Goal: Task Accomplishment & Management: Use online tool/utility

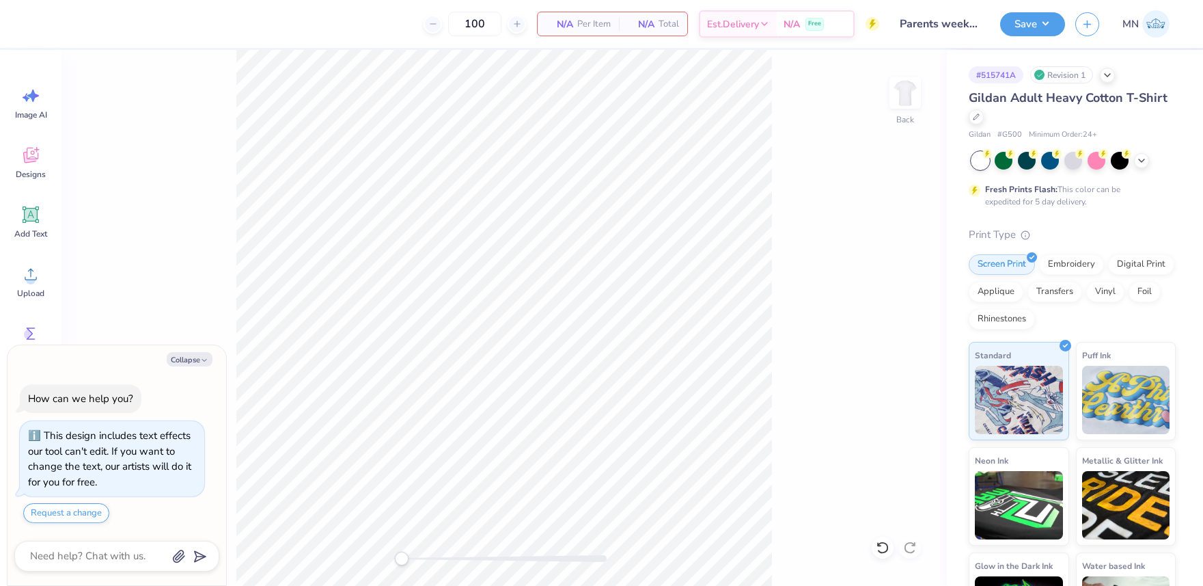
drag, startPoint x: 1147, startPoint y: 264, endPoint x: 804, endPoint y: 260, distance: 343.0
click at [1147, 264] on div "Digital Print" at bounding box center [1141, 264] width 66 height 20
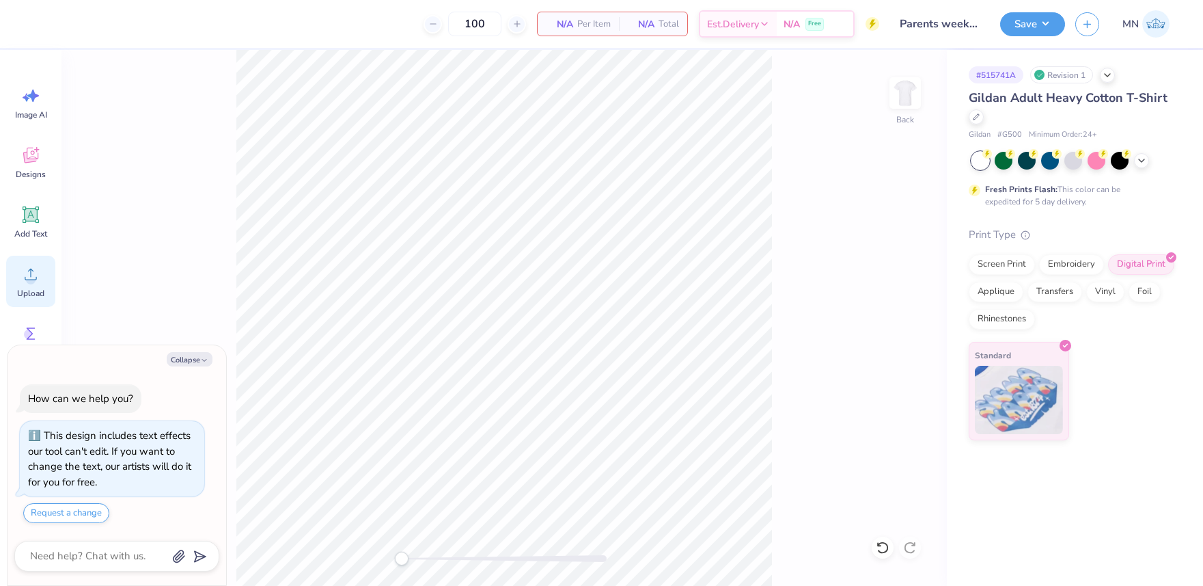
click at [37, 276] on icon at bounding box center [30, 274] width 20 height 20
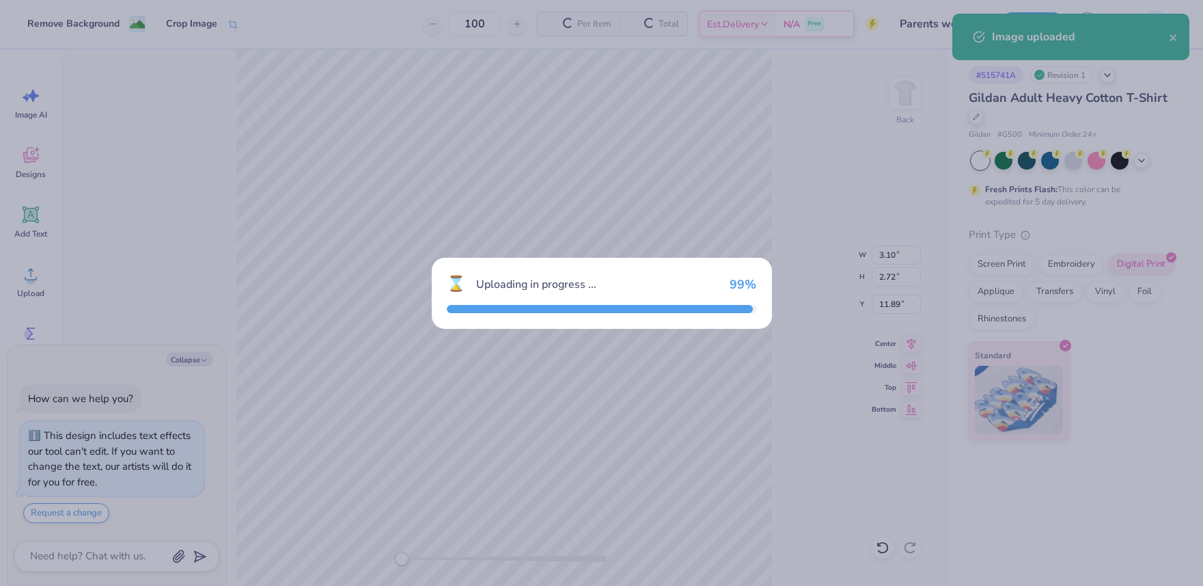
type textarea "x"
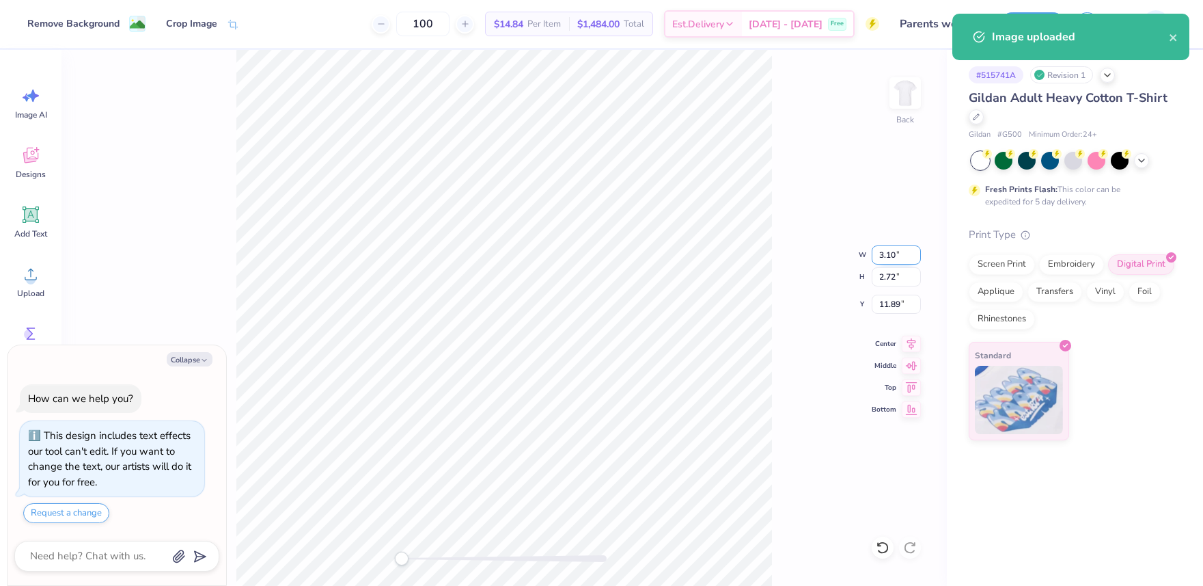
click at [892, 256] on input "3.10" at bounding box center [896, 254] width 49 height 19
type input "12"
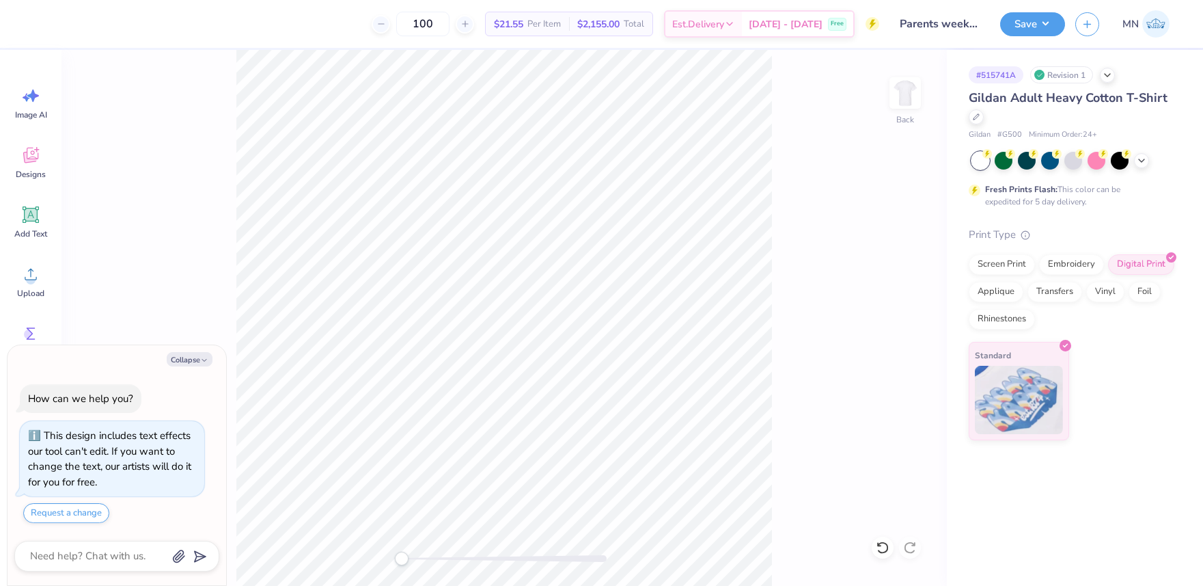
type textarea "x"
click at [893, 306] on input "7.98" at bounding box center [896, 303] width 49 height 19
type input "3"
click at [16, 275] on div "Upload" at bounding box center [30, 281] width 49 height 51
click at [38, 280] on icon at bounding box center [30, 274] width 20 height 20
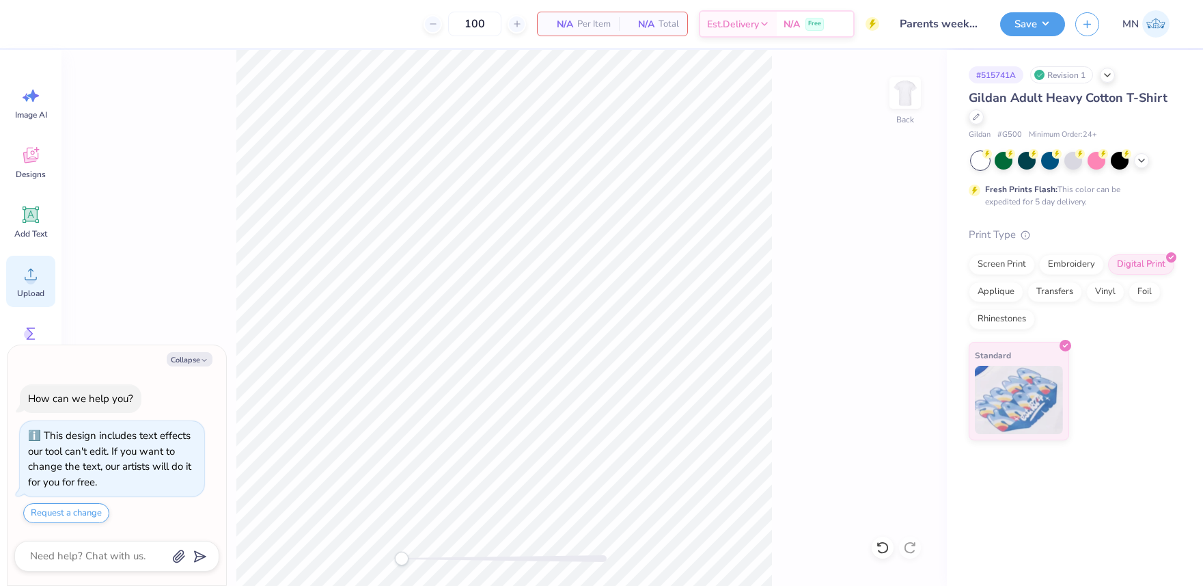
type textarea "x"
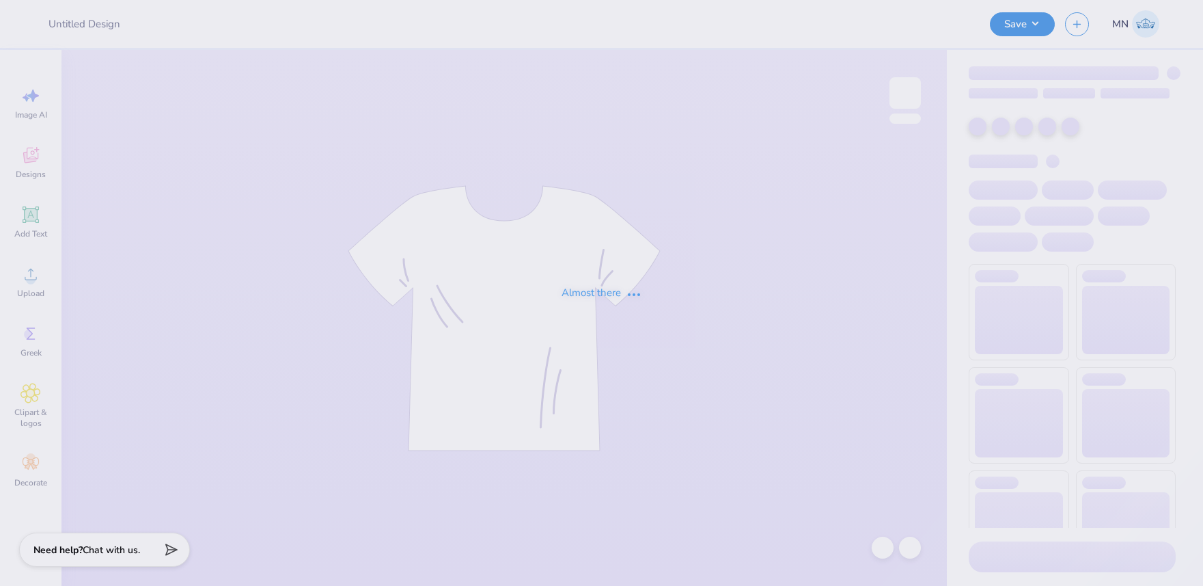
type input "[PERSON_NAME] : [GEOGRAPHIC_DATA][US_STATE]"
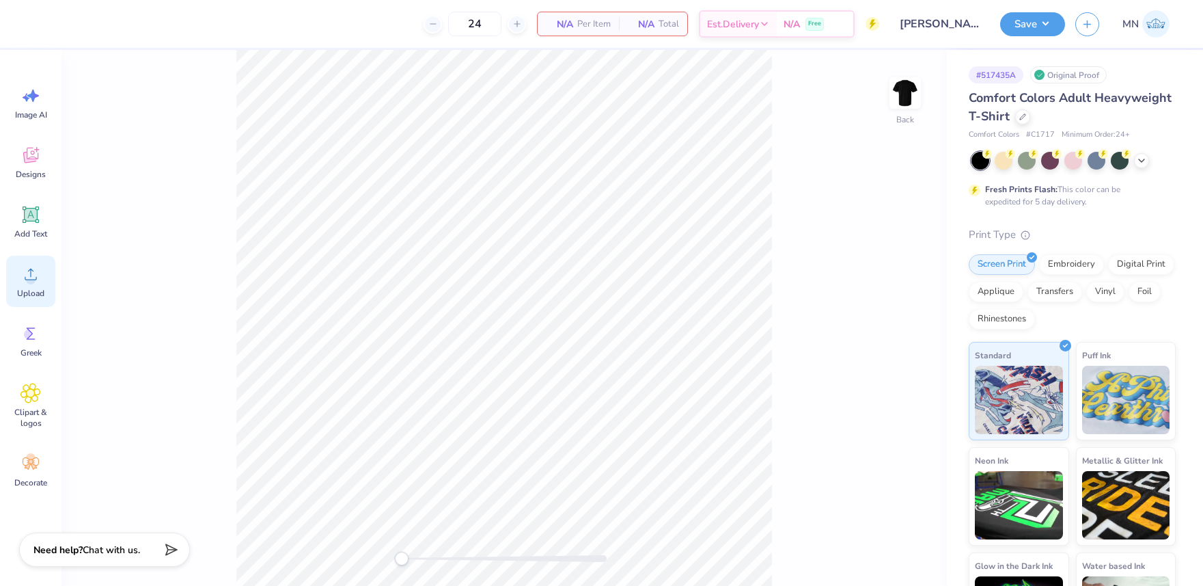
click at [25, 280] on icon at bounding box center [30, 274] width 20 height 20
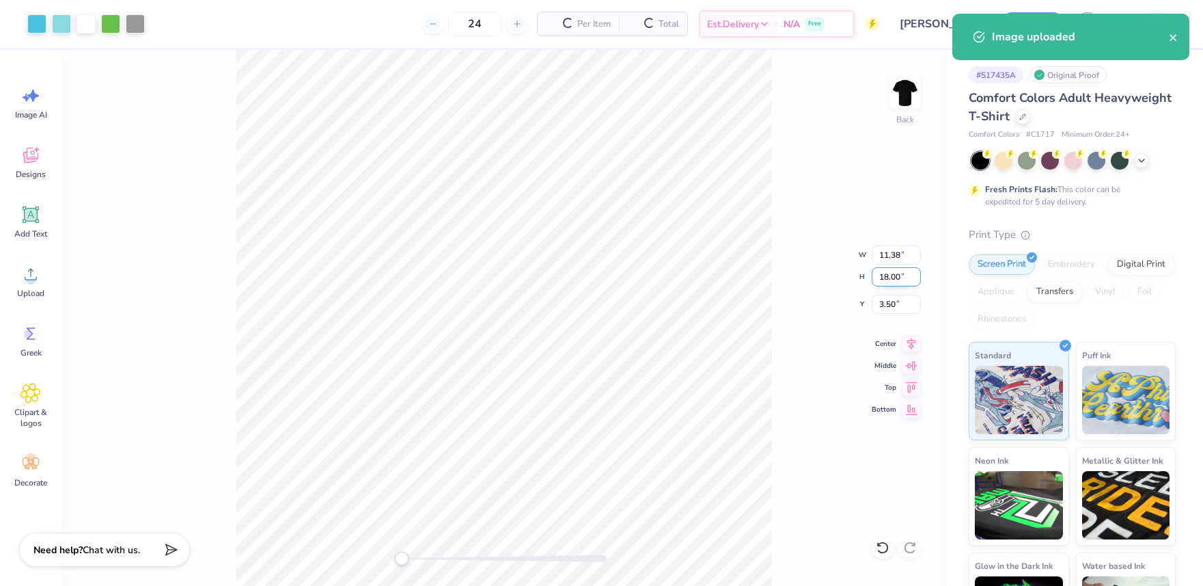
click at [890, 275] on input "18.00" at bounding box center [896, 276] width 49 height 19
type input "15"
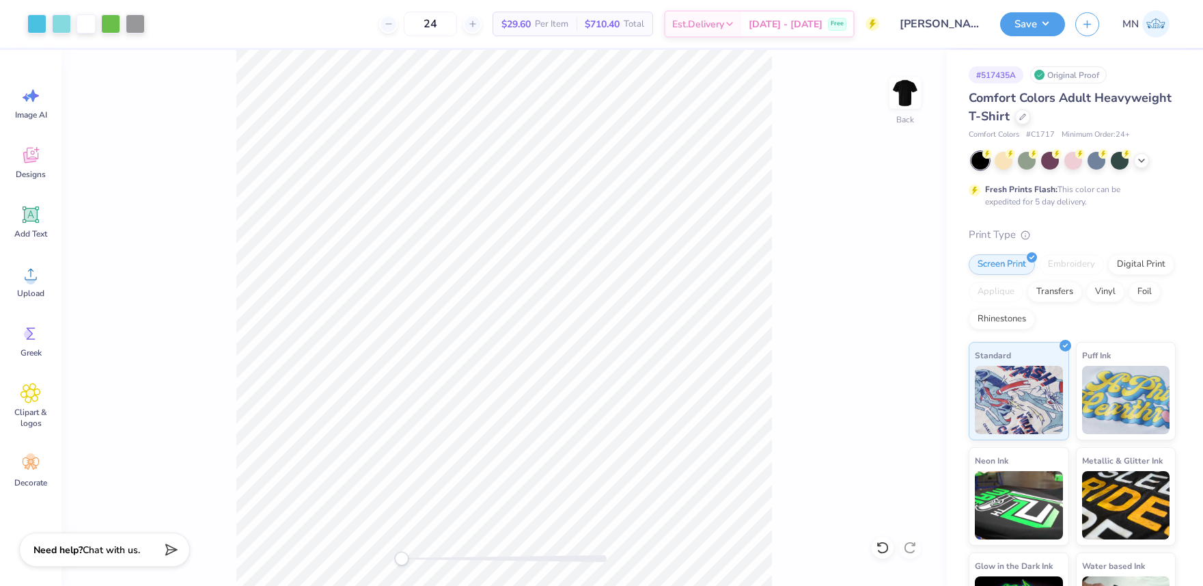
click at [38, 234] on span "Add Text" at bounding box center [30, 233] width 33 height 11
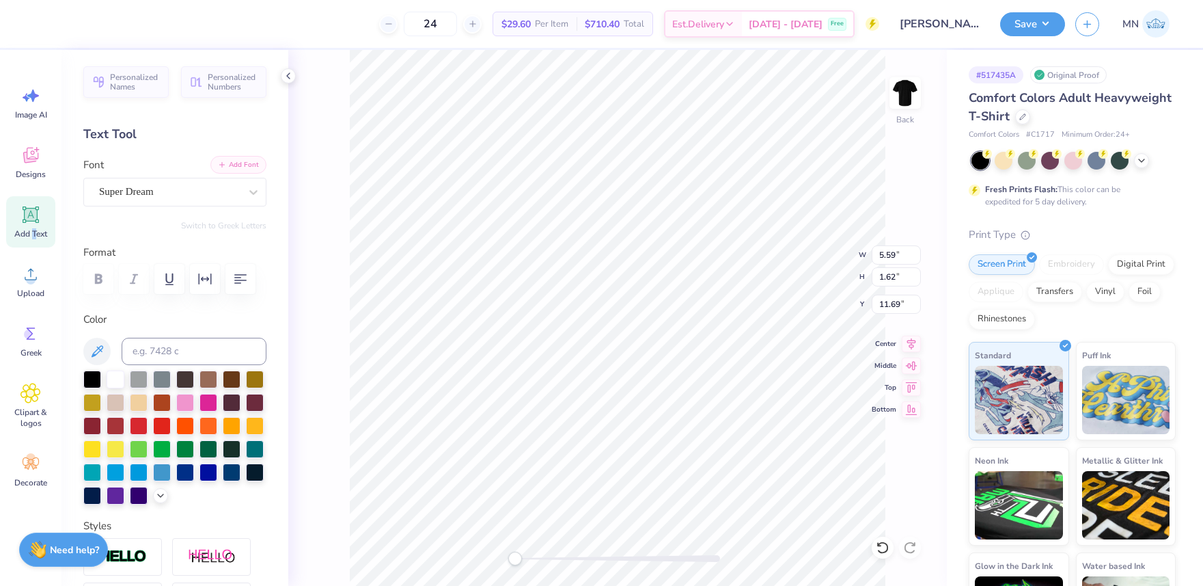
click at [241, 163] on button "Add Font" at bounding box center [238, 165] width 56 height 18
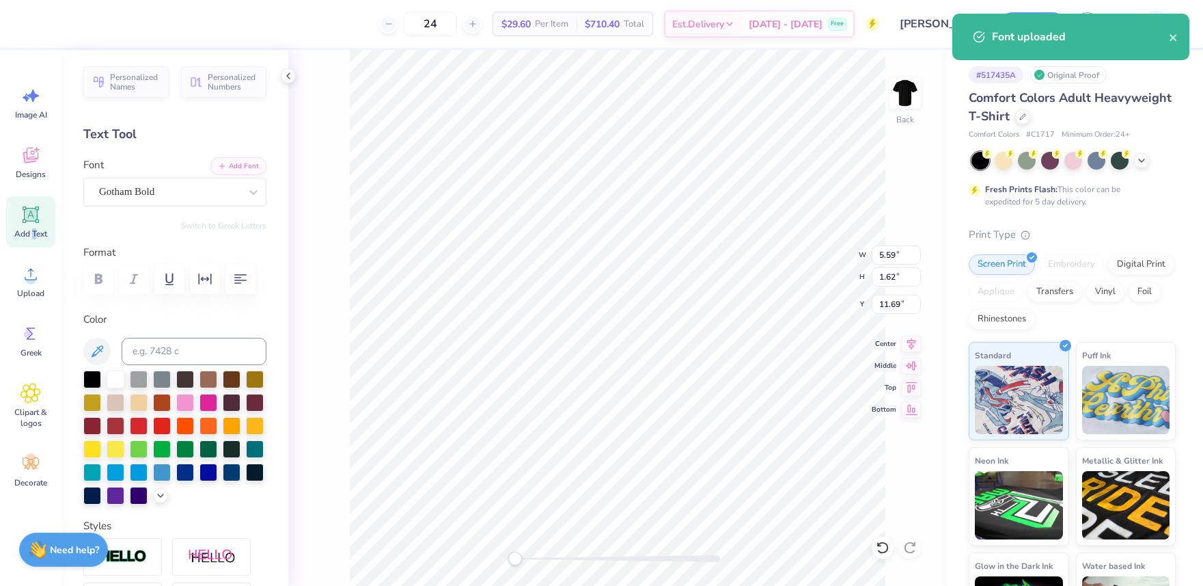
type input "7.90"
type input "12.50"
type input "6.25"
type input "6.08"
type input "1.62"
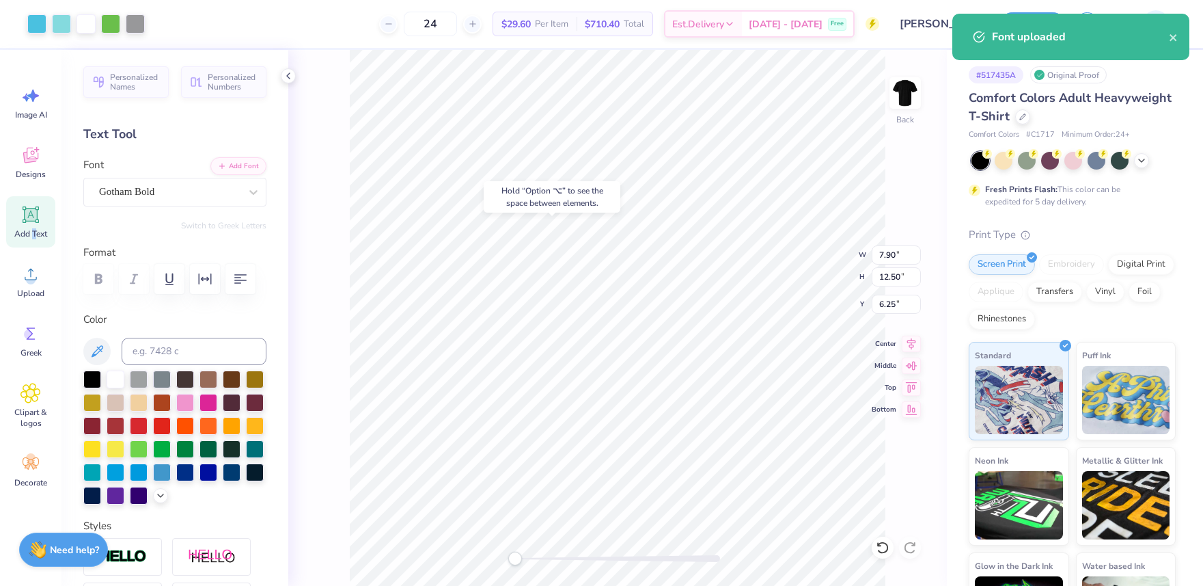
type input "11.69"
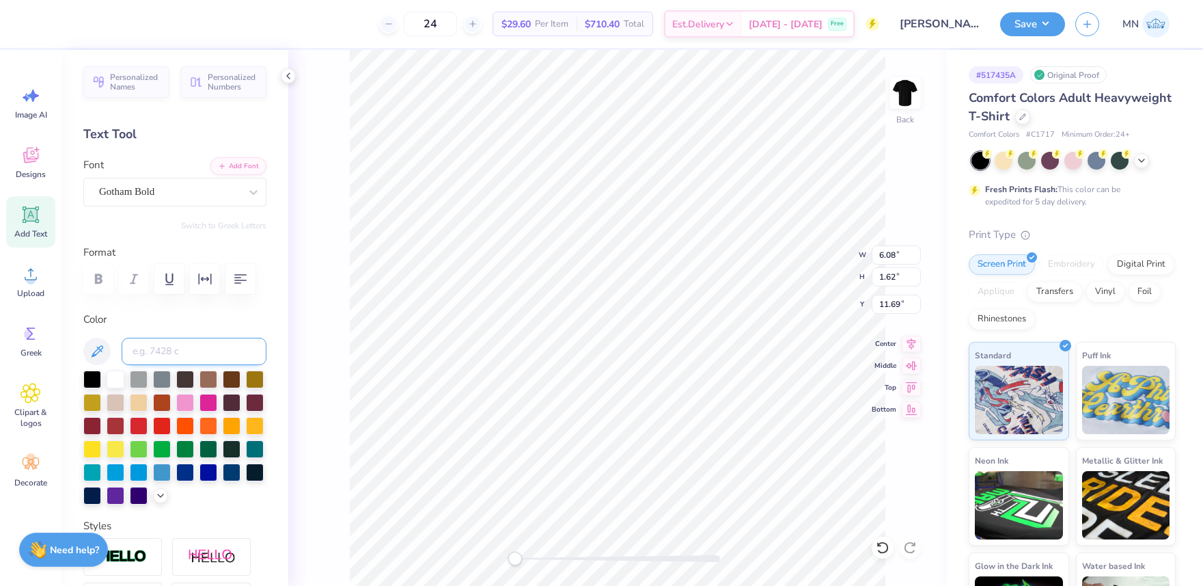
click at [208, 355] on input at bounding box center [194, 351] width 145 height 27
type input "637"
type textarea "PHI SIGMA KAPPA"
click at [242, 161] on button "Add Font" at bounding box center [238, 165] width 56 height 18
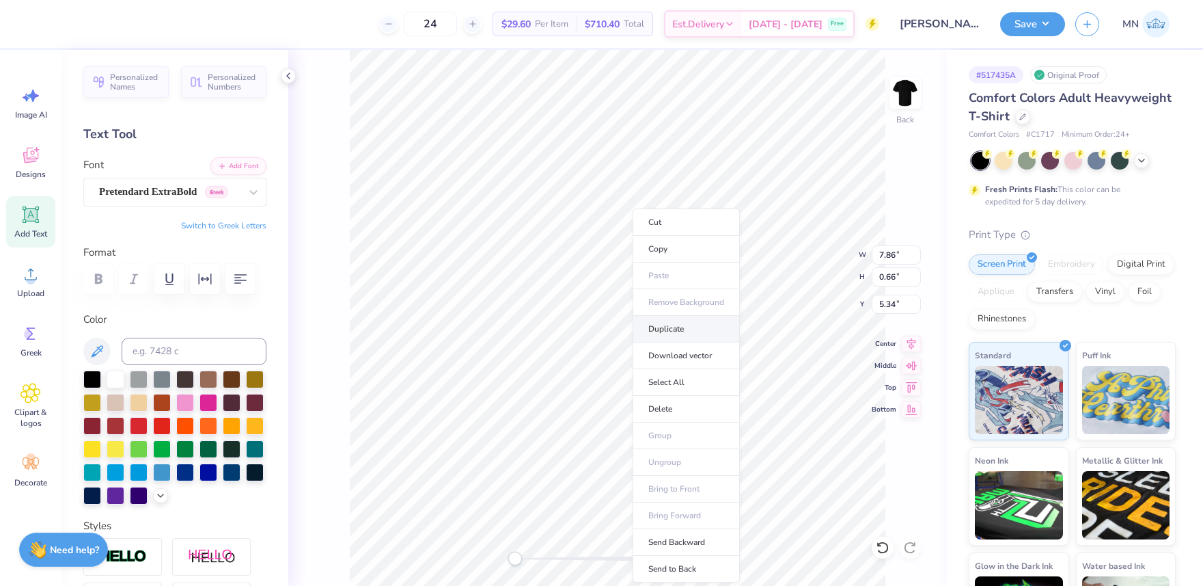
click at [667, 330] on li "Duplicate" at bounding box center [686, 329] width 107 height 27
type input "6.35"
type textarea "[GEOGRAPHIC_DATA][US_STATE]"
click at [233, 167] on button "Add Font" at bounding box center [238, 165] width 56 height 18
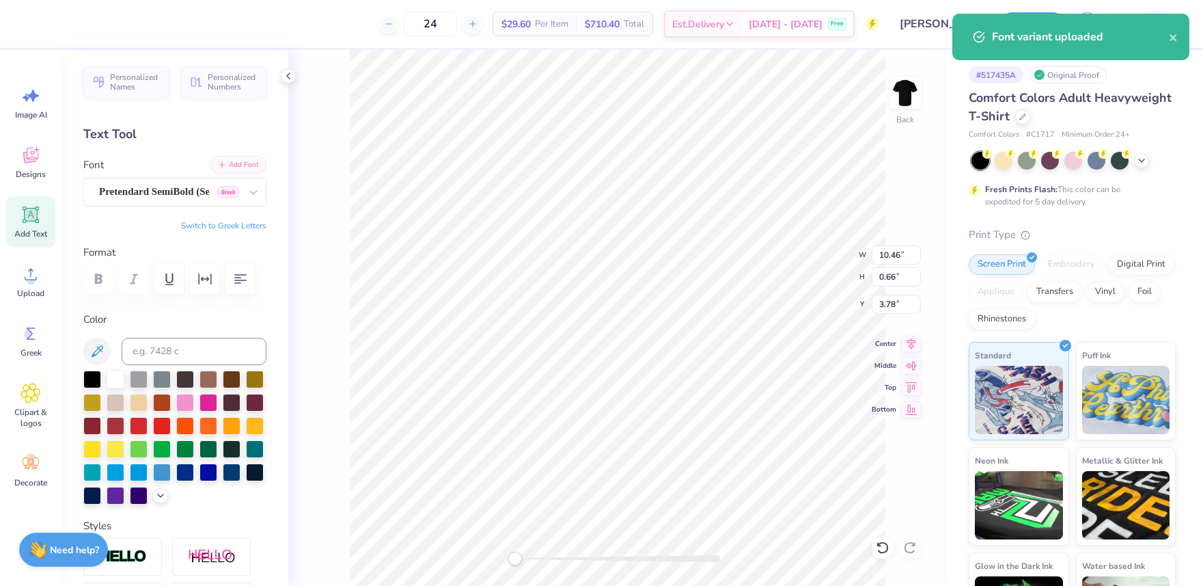
click at [247, 167] on button "Add Font" at bounding box center [238, 165] width 56 height 18
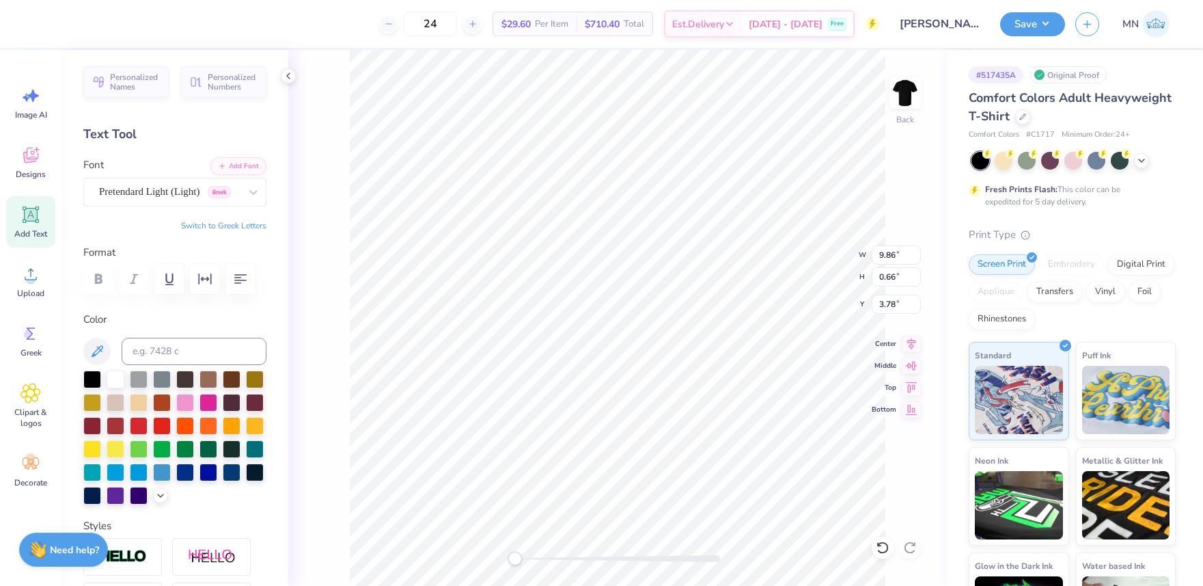
type input "7.86"
type input "5.35"
drag, startPoint x: 514, startPoint y: 556, endPoint x: 536, endPoint y: 551, distance: 21.9
click at [530, 557] on div "Accessibility label" at bounding box center [530, 558] width 14 height 14
click at [607, 325] on li "Duplicate" at bounding box center [614, 329] width 107 height 27
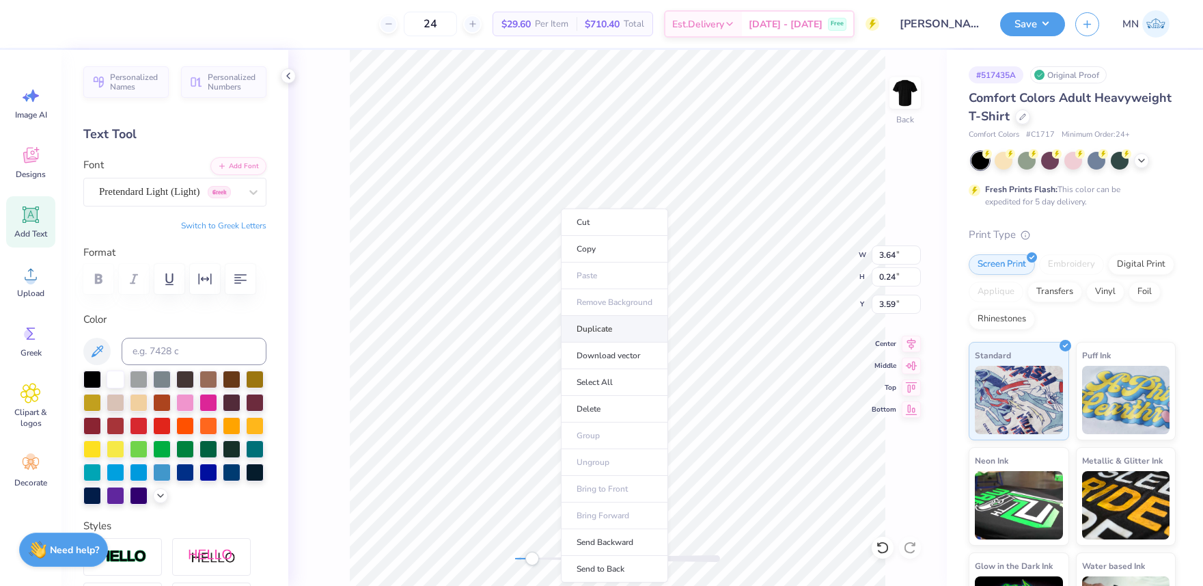
type input "4.59"
type textarea "OMEGA DEUTRON"
type textarea "OMEGA DEUTeRON"
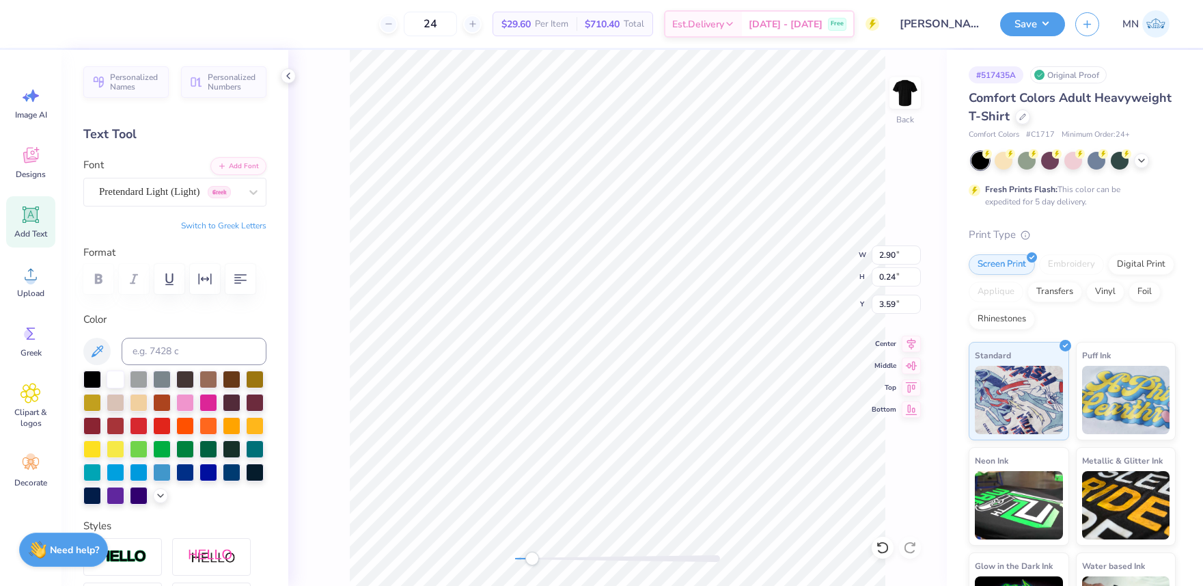
type textarea "OMEGA DEUTERON"
click at [697, 329] on li "Duplicate" at bounding box center [703, 329] width 107 height 27
type input "5.06"
type textarea "FEATURING"
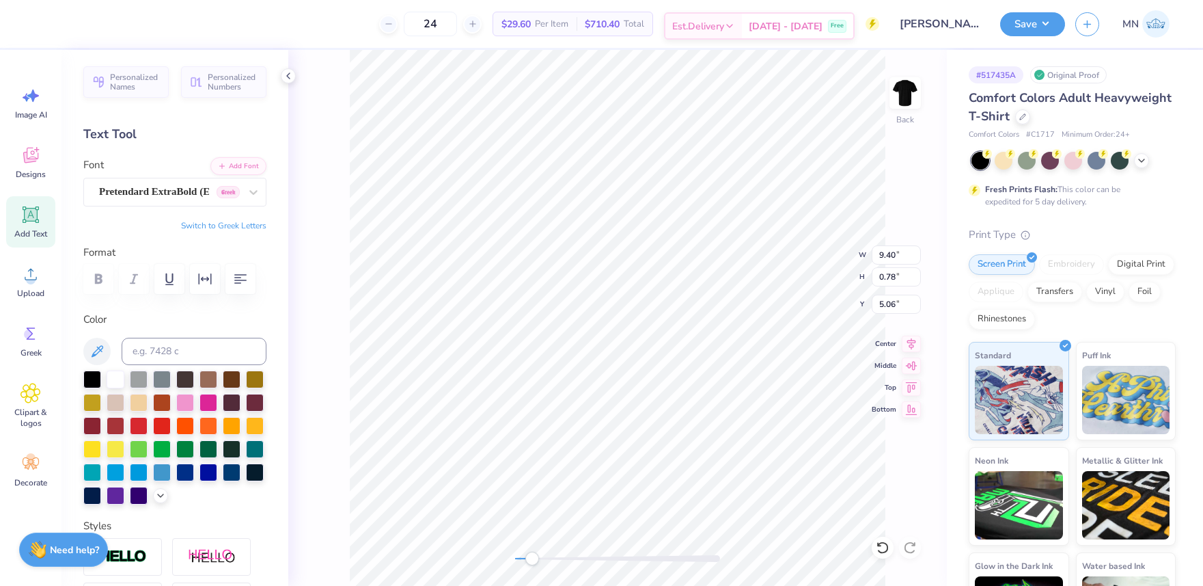
scroll to position [0, 3]
click at [575, 325] on li "Duplicate" at bounding box center [585, 329] width 107 height 27
type input "1.86"
type input "0.24"
type input "7.66"
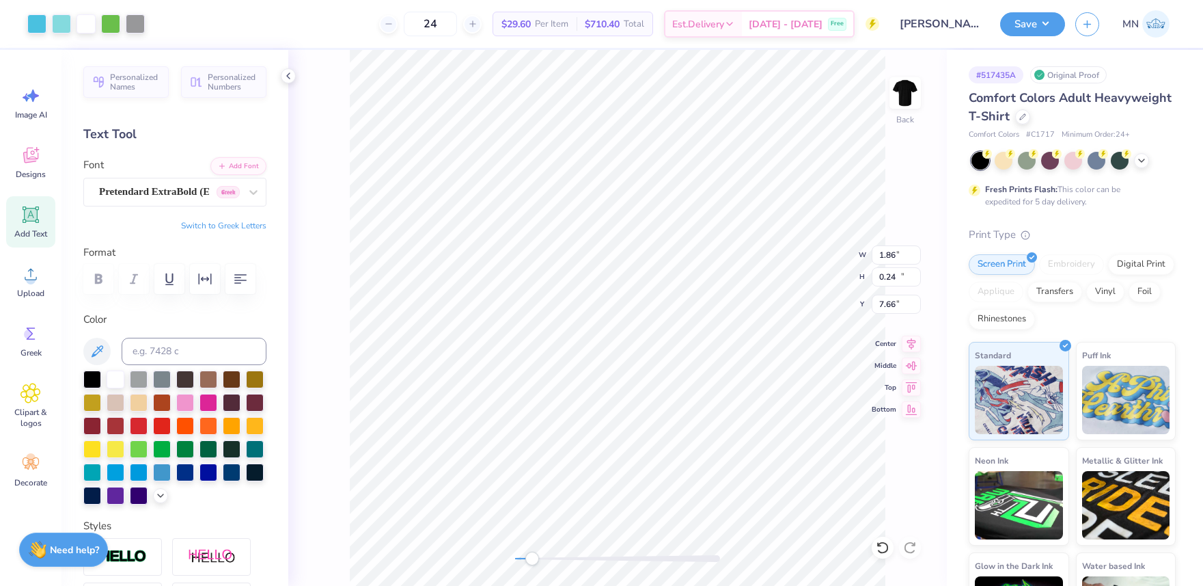
type input "9.49"
type input "15.00"
type input "5.00"
type input "2.72"
type input "0.77"
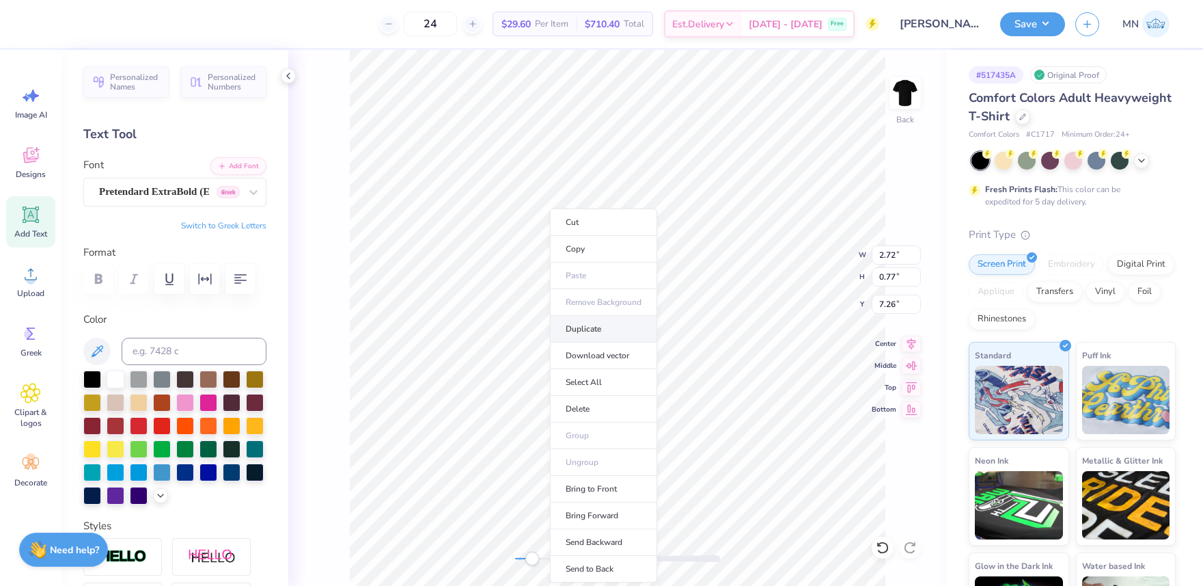
click at [600, 331] on li "Duplicate" at bounding box center [603, 329] width 107 height 27
type input "8.26"
type textarea "[PERSON_NAME]"
type input "2.72"
type input "0.77"
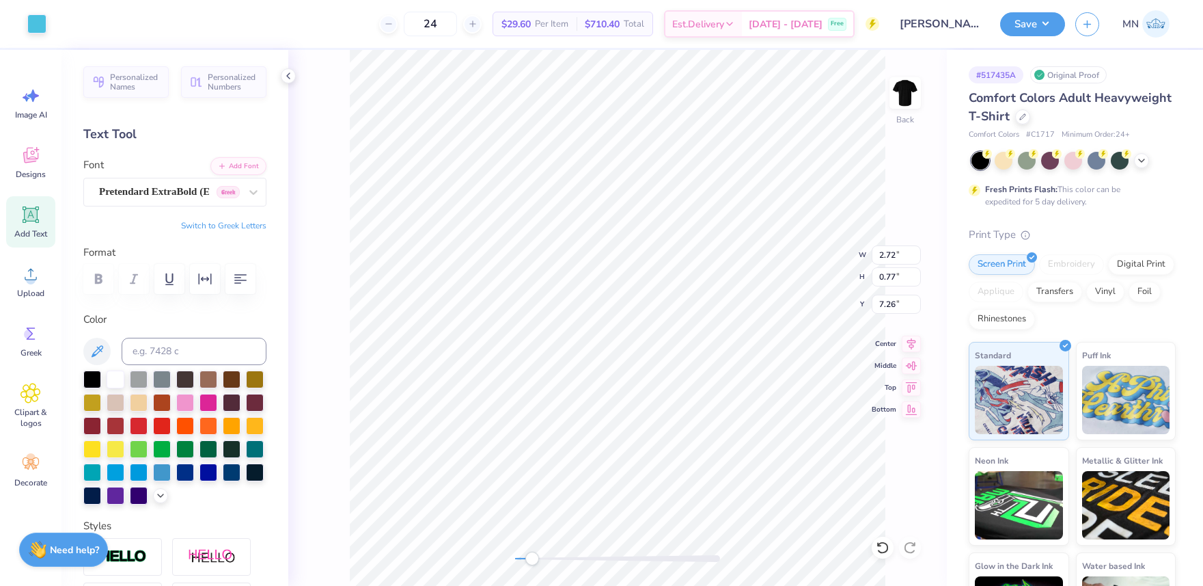
type input "7.26"
type input "9.54"
type input "1.19"
type input "7.24"
click at [37, 23] on div at bounding box center [36, 22] width 19 height 19
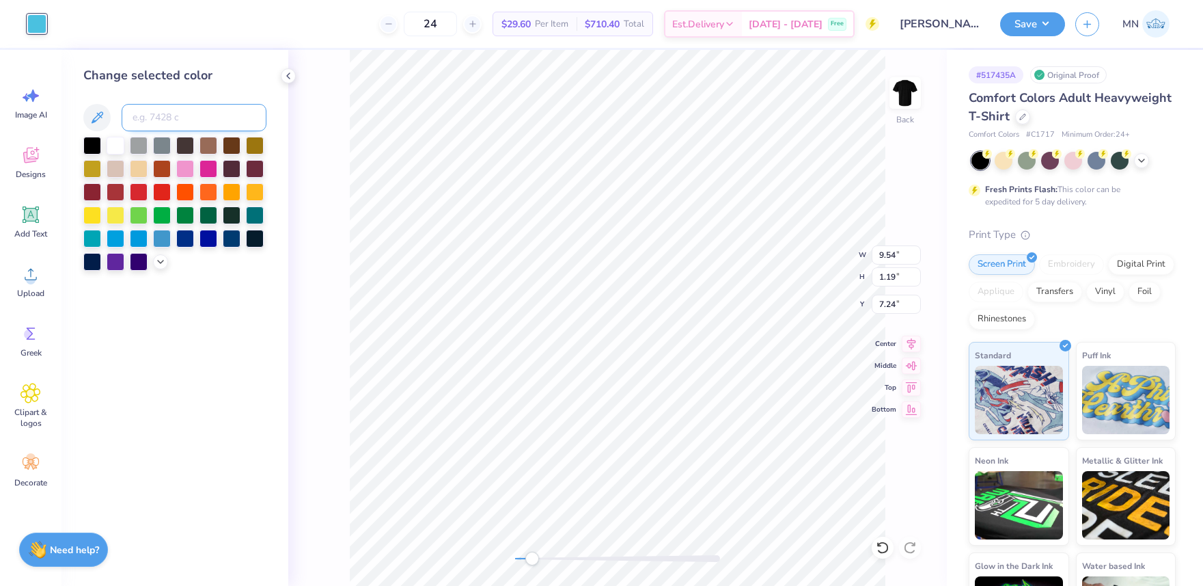
click at [168, 112] on input at bounding box center [194, 117] width 145 height 27
type input "360"
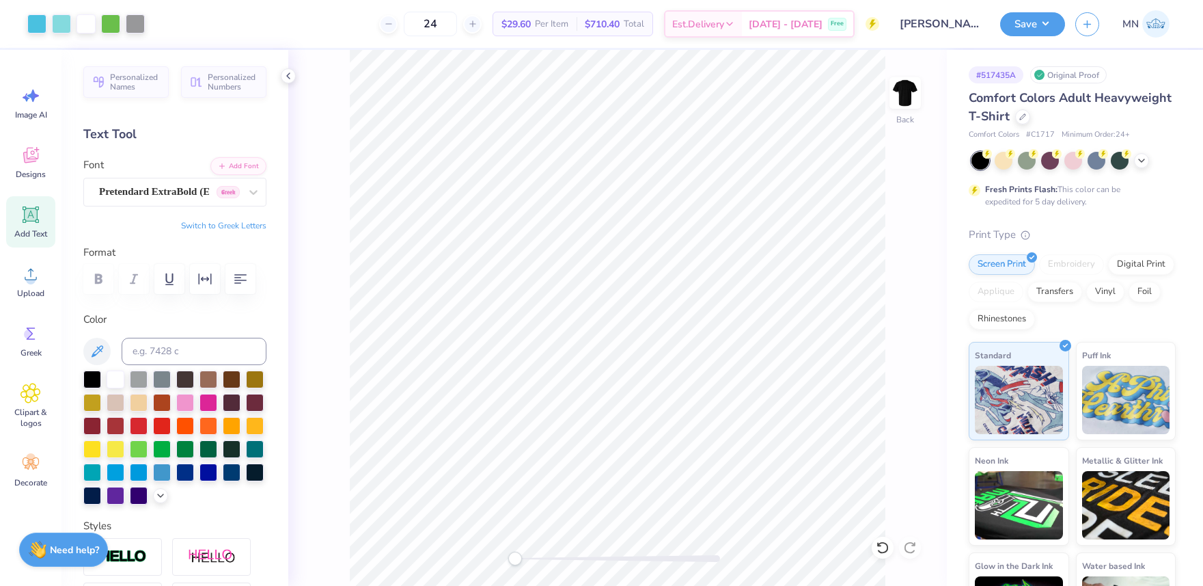
drag, startPoint x: 529, startPoint y: 558, endPoint x: 526, endPoint y: 551, distance: 7.4
click at [511, 556] on div "Accessibility label" at bounding box center [515, 558] width 14 height 14
click at [673, 435] on li "Group" at bounding box center [688, 435] width 107 height 27
click at [887, 281] on input "16.41" at bounding box center [896, 276] width 49 height 19
type input "15"
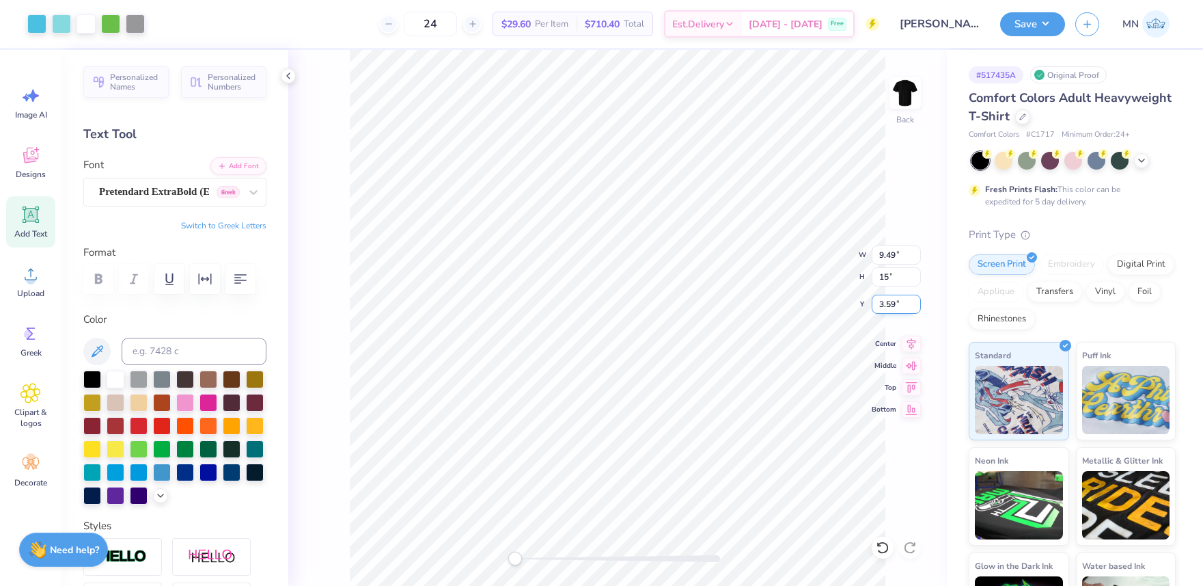
click at [886, 301] on input "3.59" at bounding box center [896, 303] width 49 height 19
type input "3"
click at [1047, 29] on button "Save" at bounding box center [1032, 22] width 65 height 24
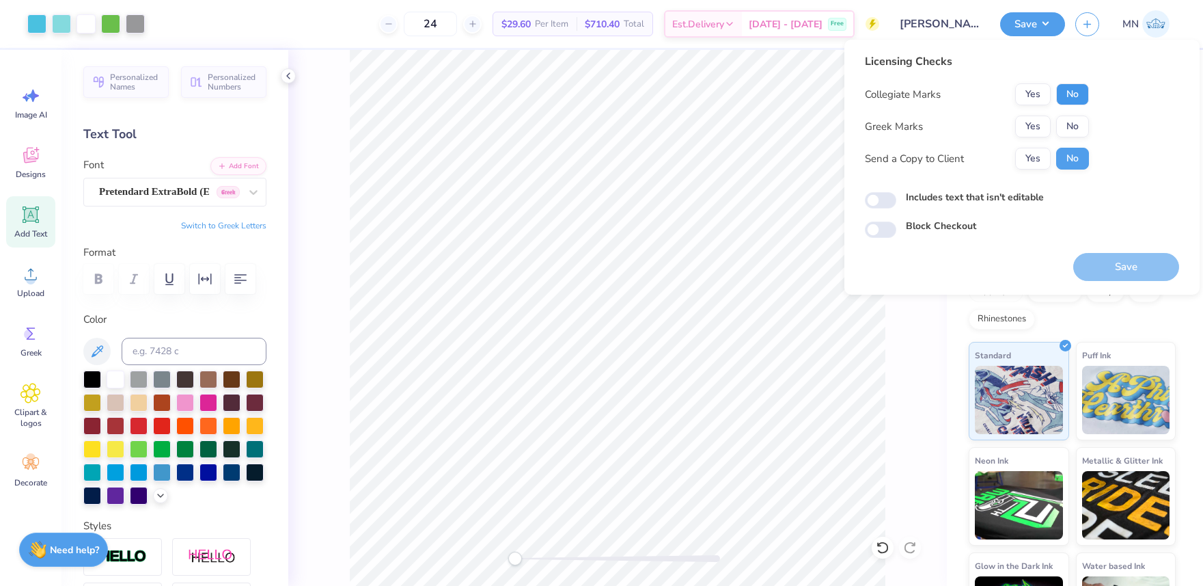
click at [1070, 98] on button "No" at bounding box center [1072, 94] width 33 height 22
click at [1023, 121] on button "Yes" at bounding box center [1033, 126] width 36 height 22
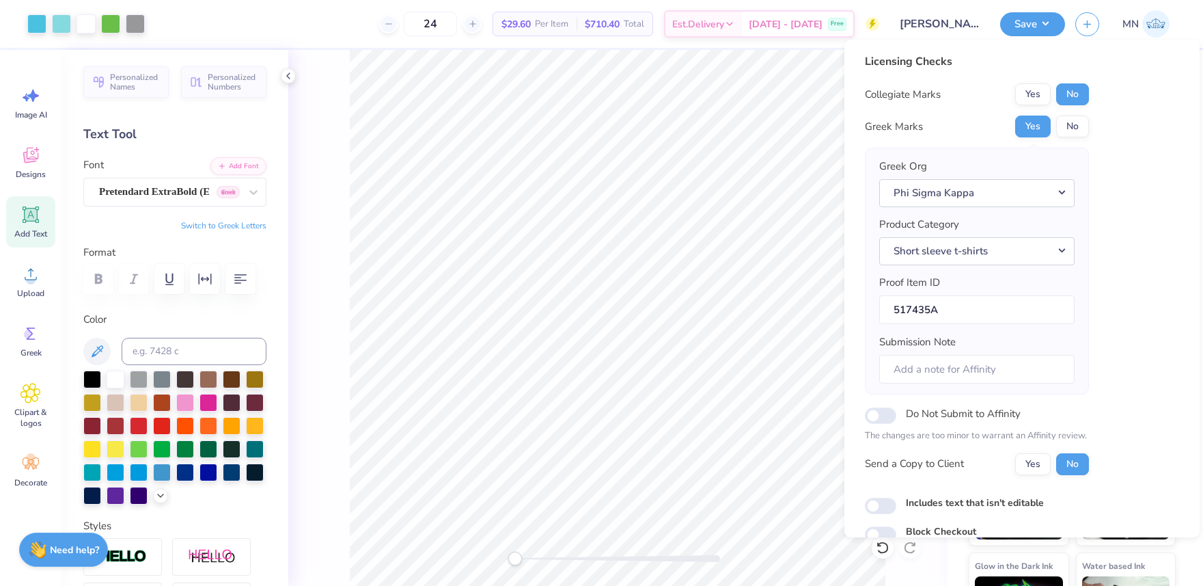
scroll to position [62, 0]
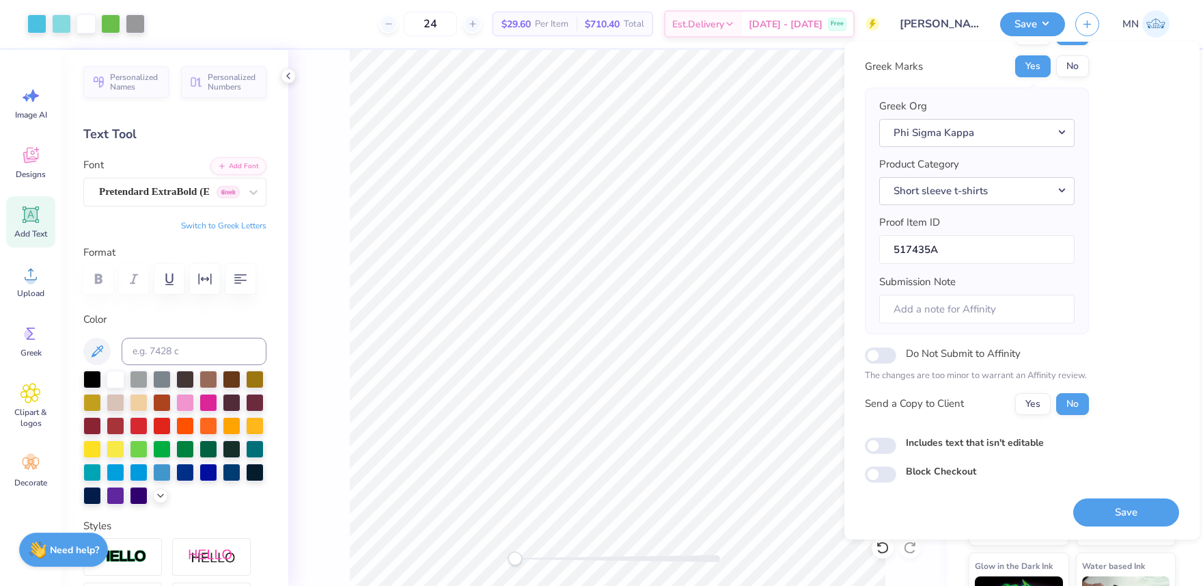
click at [1089, 517] on button "Save" at bounding box center [1126, 512] width 106 height 28
